Goal: Transaction & Acquisition: Purchase product/service

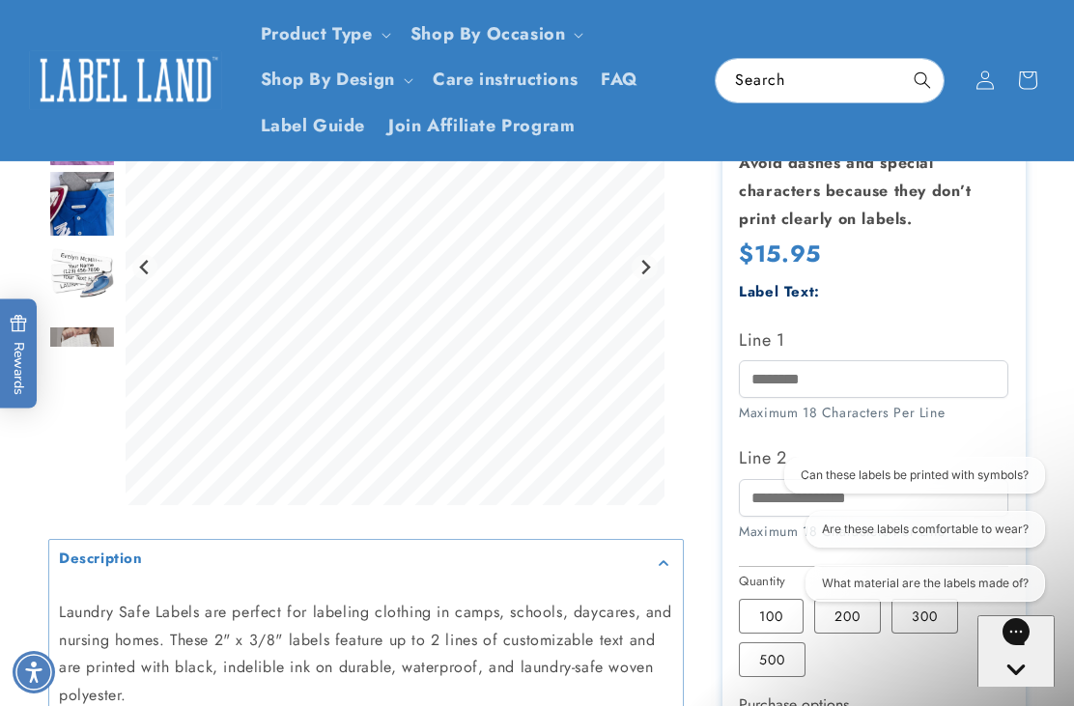
scroll to position [430, 0]
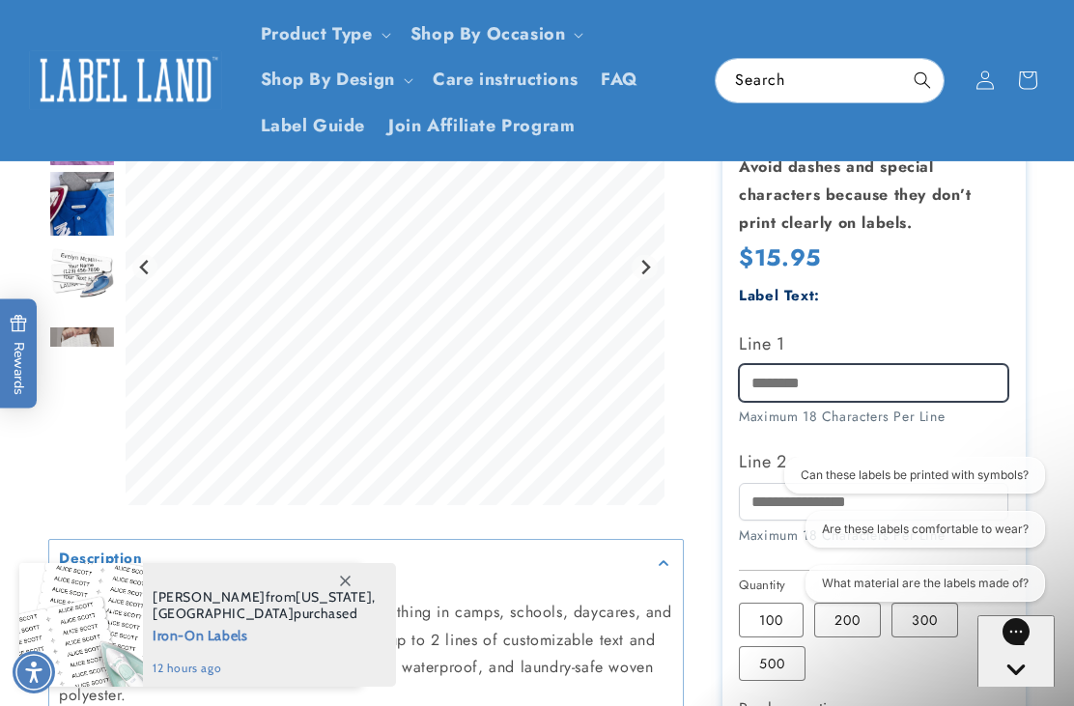
click at [805, 382] on input "Line 1" at bounding box center [873, 383] width 269 height 38
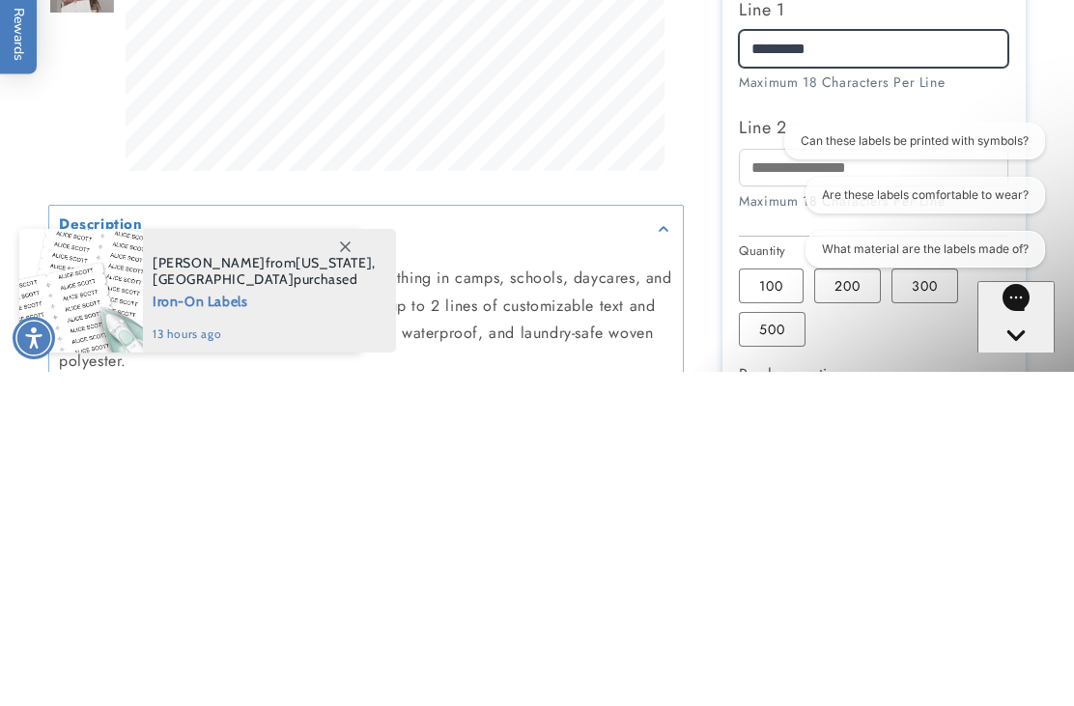
type input "*********"
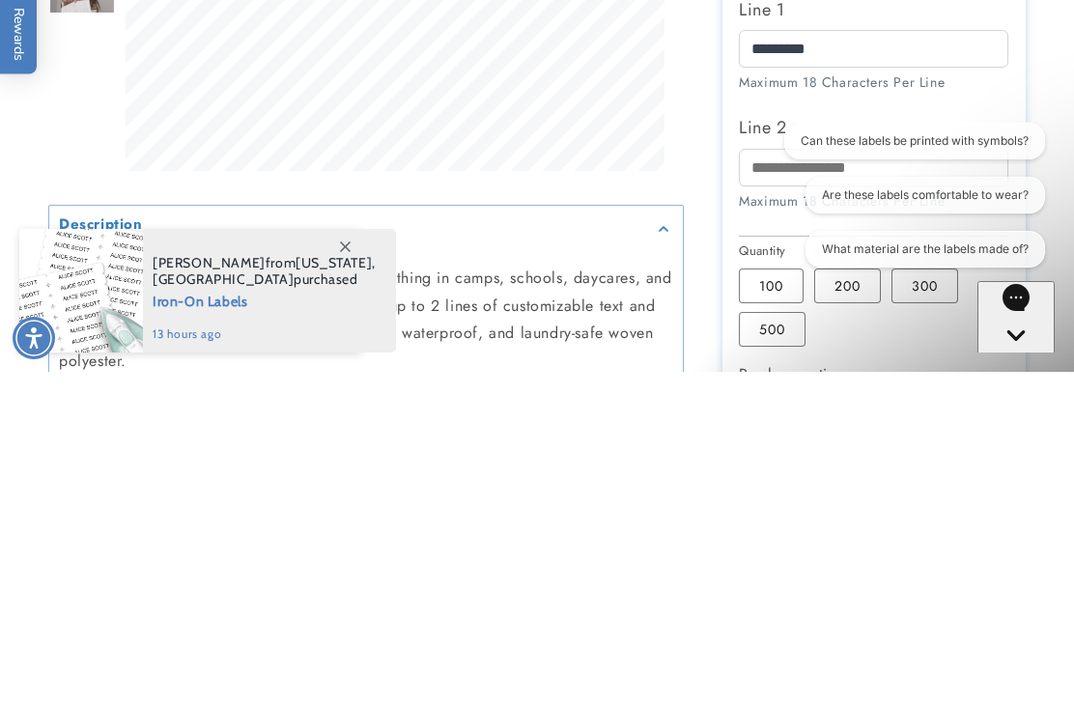
click at [684, 181] on div "Iron-On Labels Iron-On Labels 2801 Reviews Estimated Delivery: [DATE] - [DATE] …" at bounding box center [855, 457] width 342 height 1303
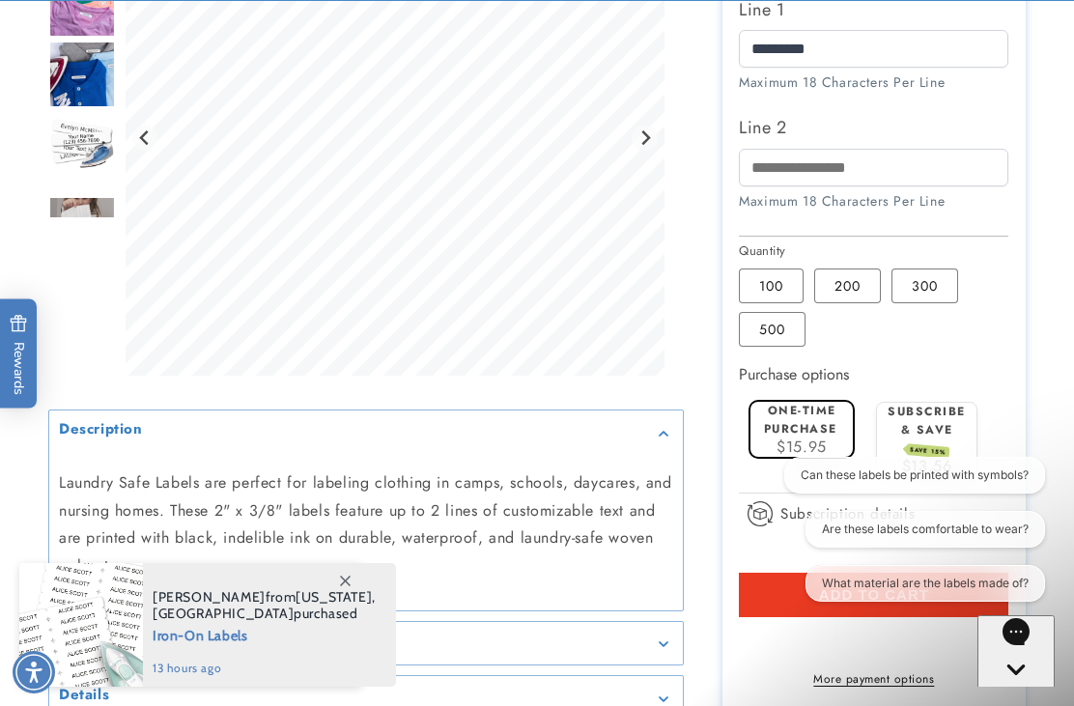
click at [844, 291] on label "200 Variant sold out or unavailable" at bounding box center [847, 285] width 67 height 35
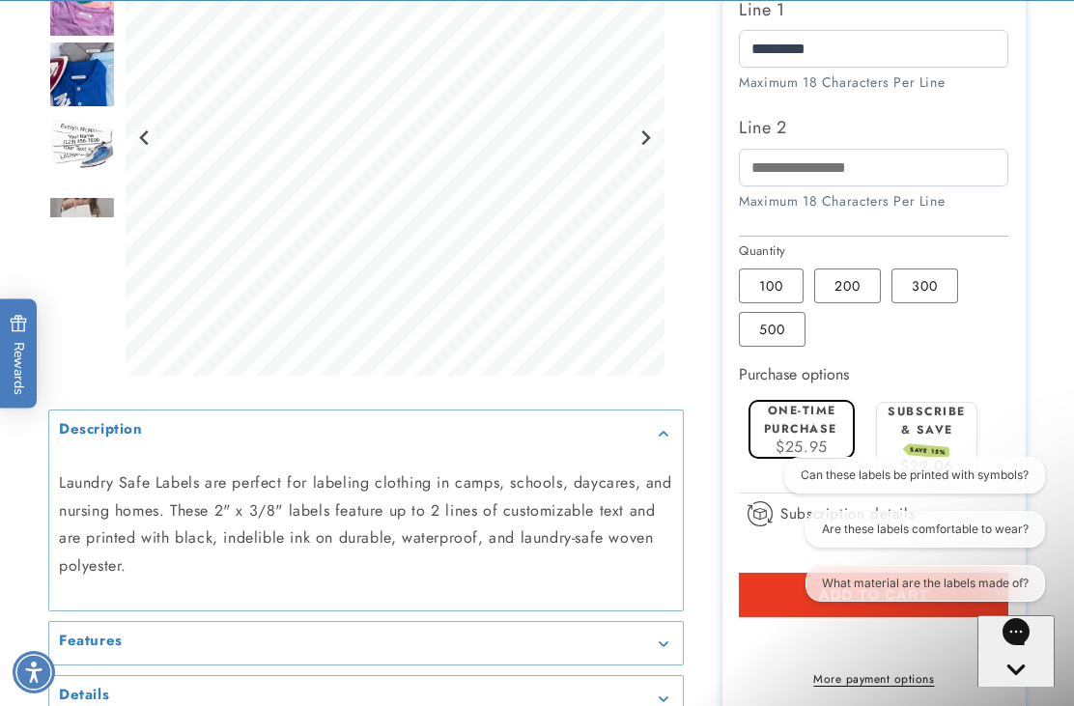
click at [787, 286] on label "100 Variant sold out or unavailable" at bounding box center [771, 285] width 65 height 35
click at [837, 288] on label "200 Variant sold out or unavailable" at bounding box center [847, 285] width 67 height 35
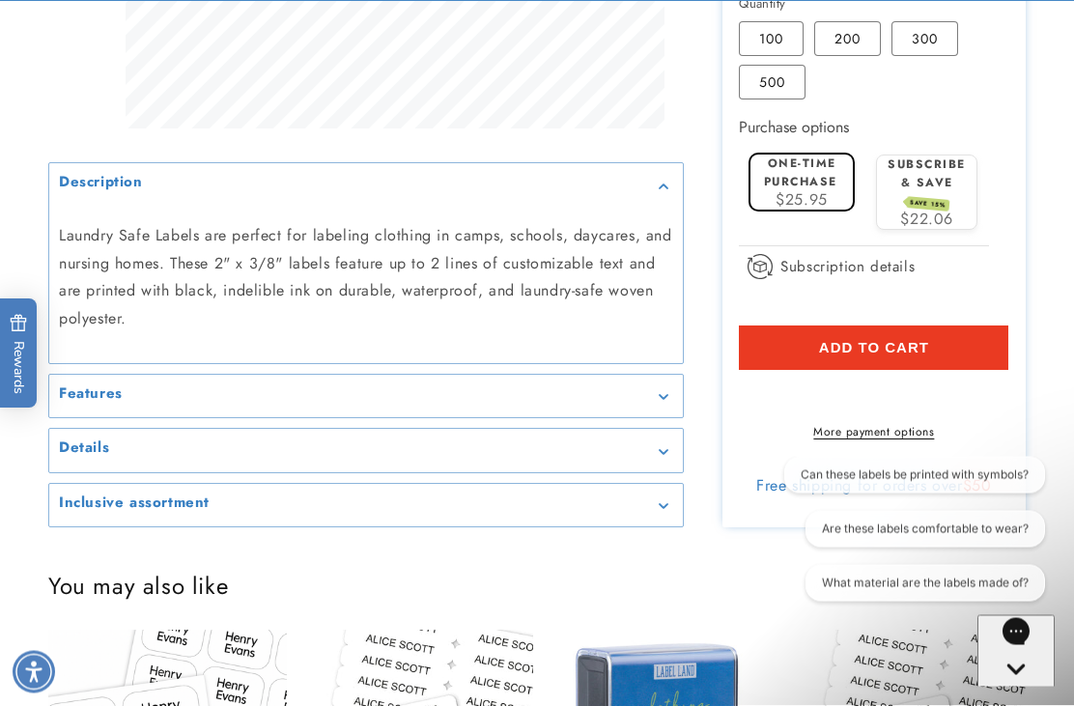
scroll to position [1011, 0]
